Goal: Information Seeking & Learning: Check status

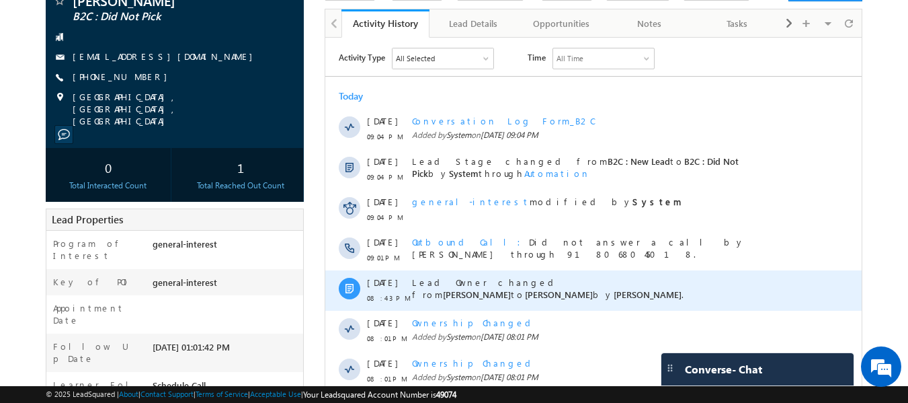
drag, startPoint x: 775, startPoint y: 169, endPoint x: 774, endPoint y: 276, distance: 106.9
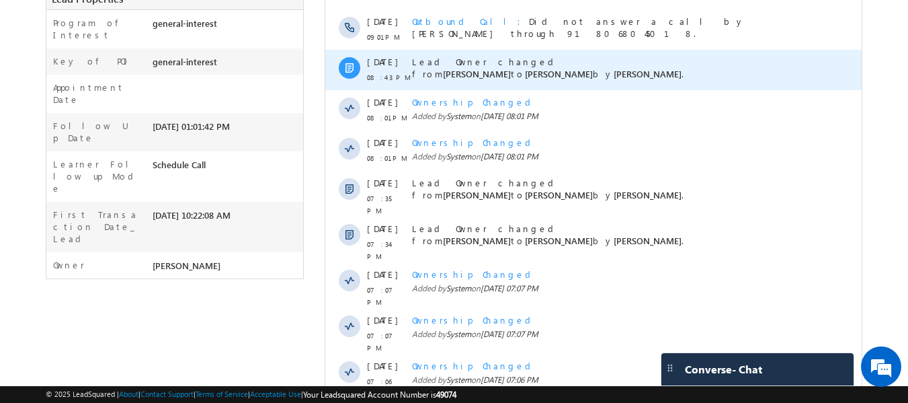
scroll to position [336, 0]
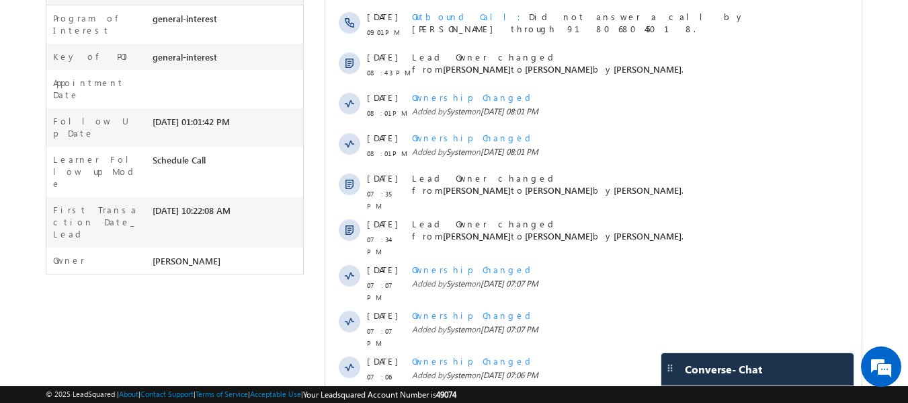
drag, startPoint x: 448, startPoint y: 239, endPoint x: 212, endPoint y: 265, distance: 237.5
click at [212, 265] on div "[PERSON_NAME] B2C : Did Not Pick" at bounding box center [455, 265] width 818 height 1019
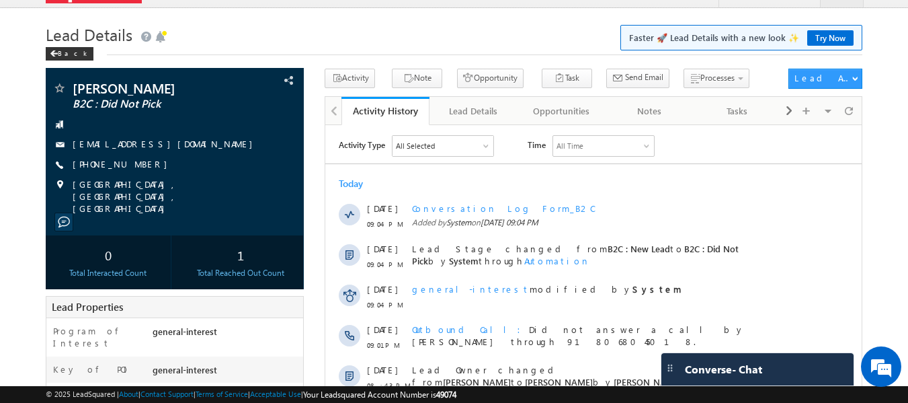
scroll to position [0, 0]
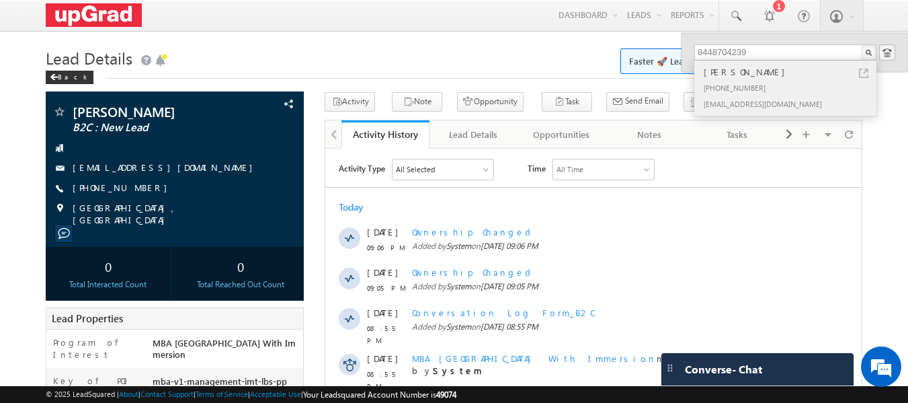
click at [726, 69] on div "lakshya rajput" at bounding box center [791, 72] width 180 height 15
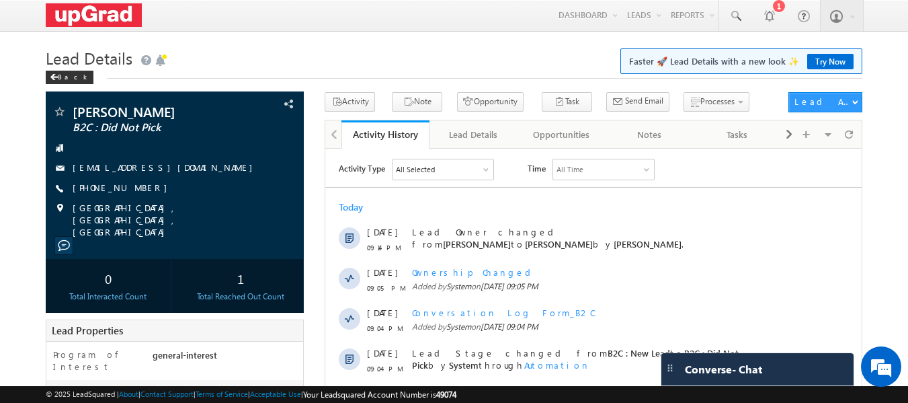
click at [223, 49] on h1 "Lead Details Faster 🚀 Lead Details with a new look ✨ Try Now" at bounding box center [455, 57] width 818 height 26
